Goal: Information Seeking & Learning: Learn about a topic

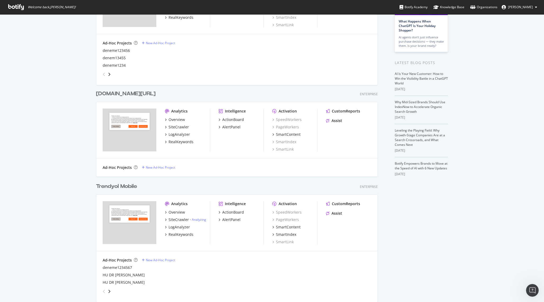
scroll to position [81, 0]
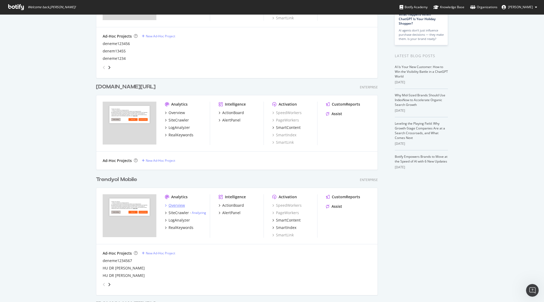
click at [177, 206] on div "Overview" at bounding box center [177, 205] width 16 height 5
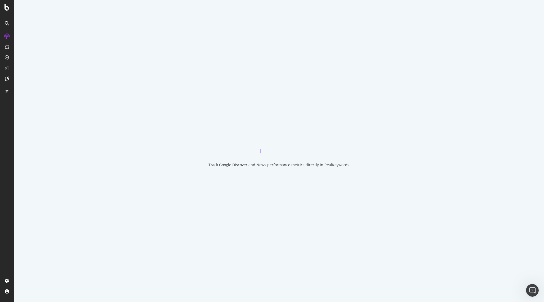
click at [177, 206] on div "Track Google Discover and News performance metrics directly in RealKeywords" at bounding box center [279, 151] width 531 height 302
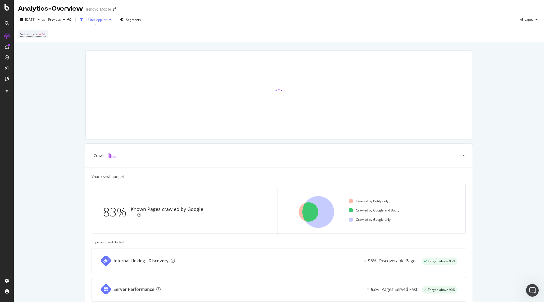
click at [73, 49] on div "Crawl Your crawl budget 83% Known Pages crawled by Google - Crawled by Botify o…" at bounding box center [279, 220] width 531 height 356
click at [28, 77] on div "RealKeywords" at bounding box center [32, 78] width 24 height 5
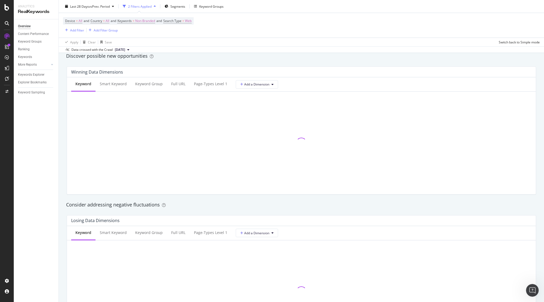
scroll to position [468, 0]
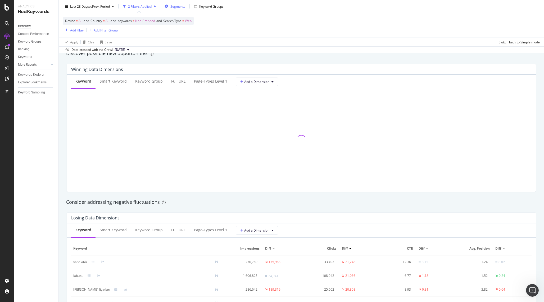
click at [175, 9] on div "Segments" at bounding box center [175, 6] width 21 height 8
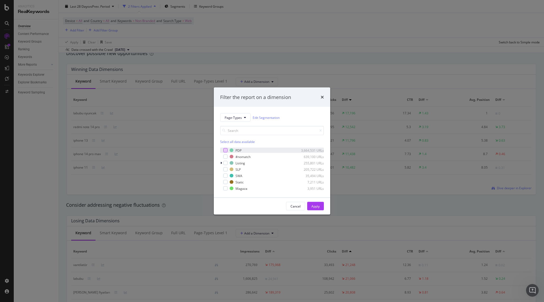
click at [227, 151] on div "modal" at bounding box center [226, 150] width 4 height 4
click at [318, 207] on div "Apply" at bounding box center [316, 206] width 8 height 5
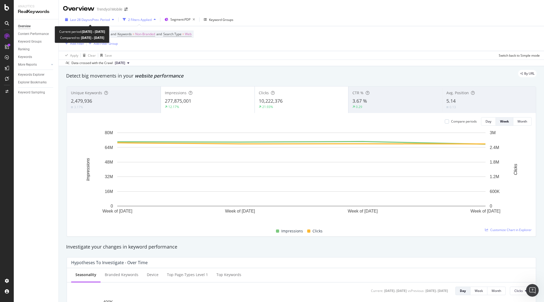
click at [108, 19] on span "vs Prev. Period" at bounding box center [99, 19] width 21 height 5
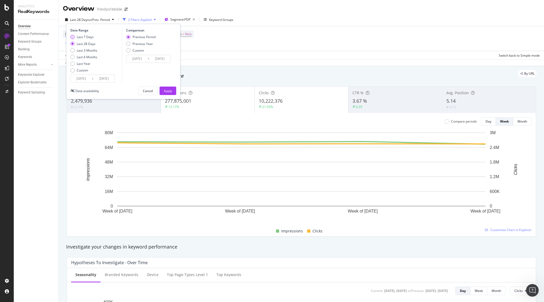
click at [87, 37] on div "Last 7 Days" at bounding box center [85, 37] width 17 height 5
type input "[DATE]"
click at [169, 90] on div "Apply" at bounding box center [168, 91] width 8 height 5
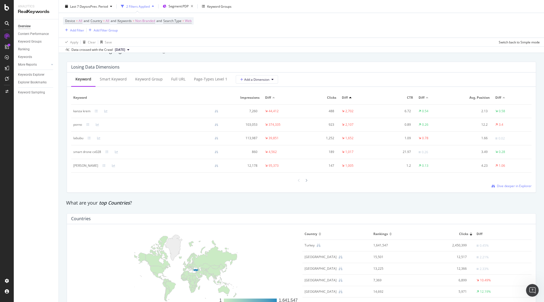
scroll to position [615, 0]
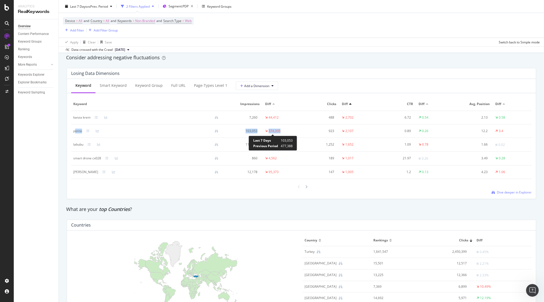
drag, startPoint x: 76, startPoint y: 132, endPoint x: 280, endPoint y: 130, distance: 203.9
click at [281, 130] on tr "porno 103,053 374,335 923 2,107 0.89 0.26 12.2 3.4" at bounding box center [301, 131] width 461 height 14
click at [291, 125] on td "374,335" at bounding box center [282, 131] width 38 height 14
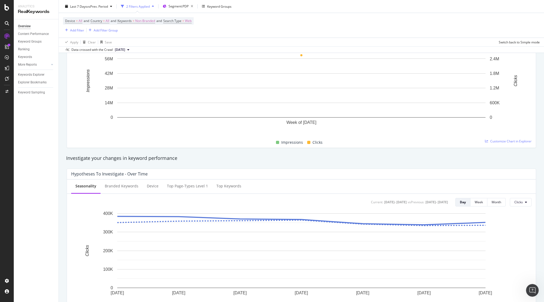
scroll to position [0, 0]
